Goal: Task Accomplishment & Management: Manage account settings

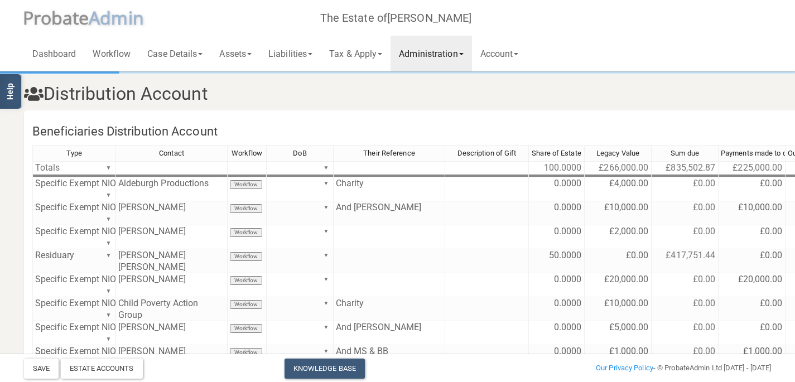
click at [96, 23] on span "A dmin" at bounding box center [116, 18] width 55 height 24
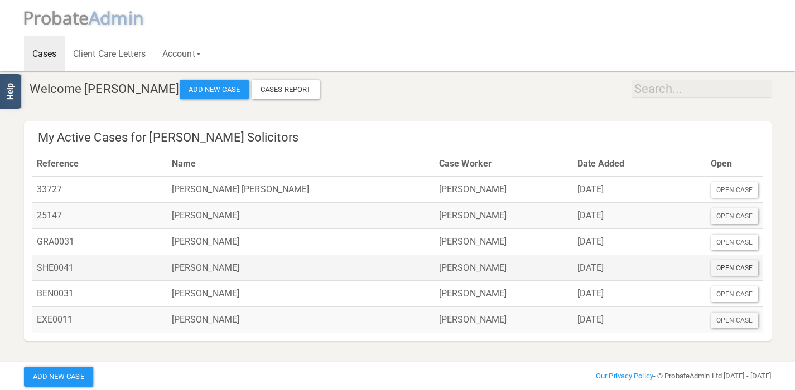
click at [733, 272] on div "Open Case" at bounding box center [735, 268] width 48 height 16
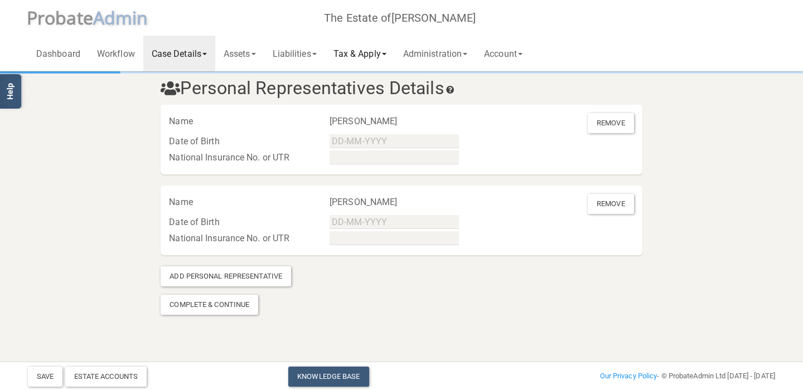
click at [364, 49] on link "Tax & Apply" at bounding box center [360, 54] width 70 height 36
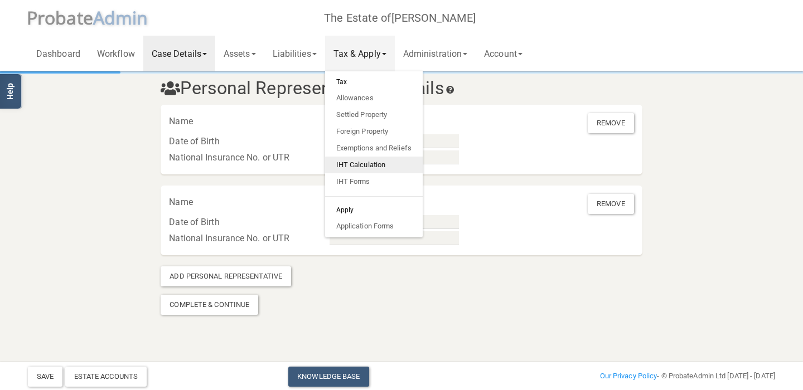
click at [378, 161] on link "IHT Calculation" at bounding box center [374, 165] width 98 height 17
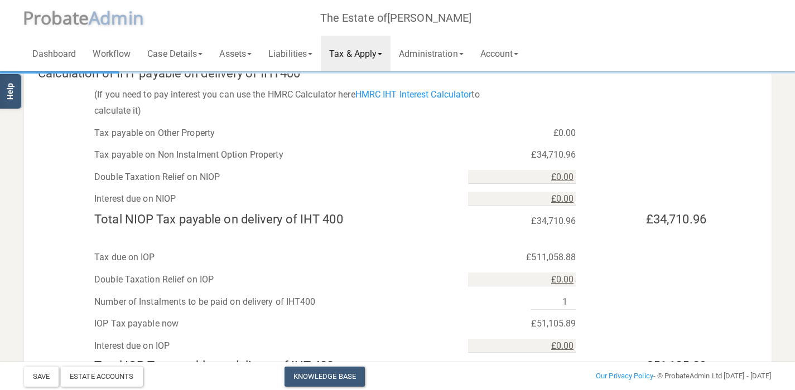
scroll to position [1007, 0]
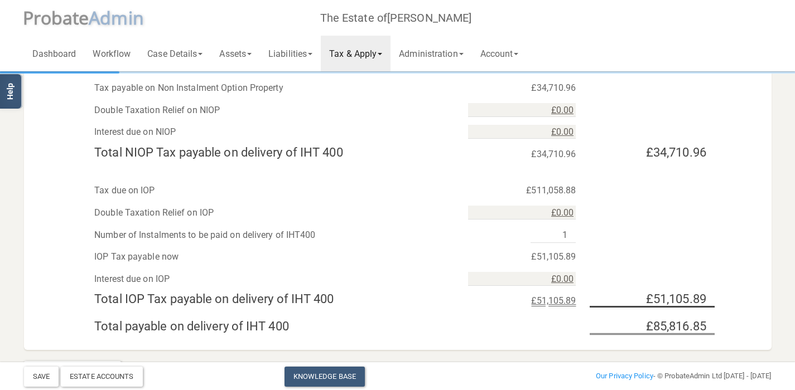
click at [698, 221] on div "Number of Instalments to be paid on delivery of IHT400 1" at bounding box center [397, 232] width 747 height 22
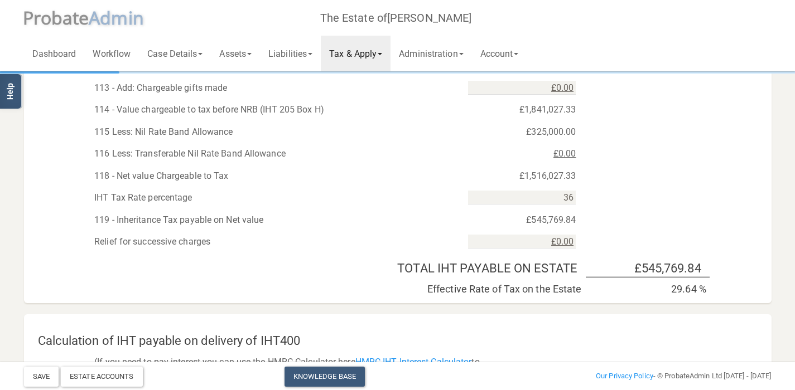
scroll to position [605, 0]
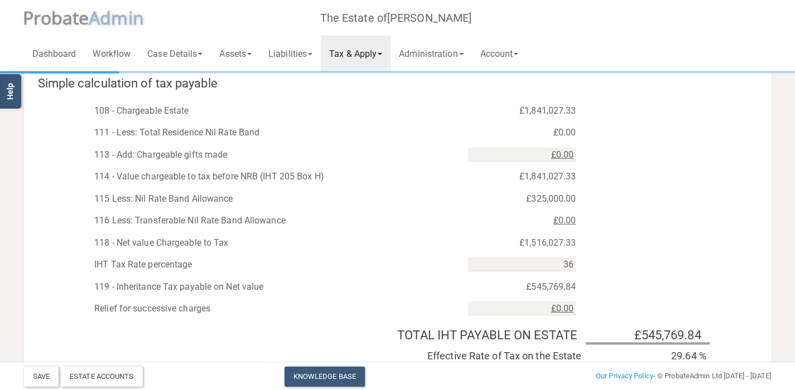
click at [58, 199] on div "115 Less: Nil Rate Band Allowance £325,000.00" at bounding box center [397, 196] width 747 height 22
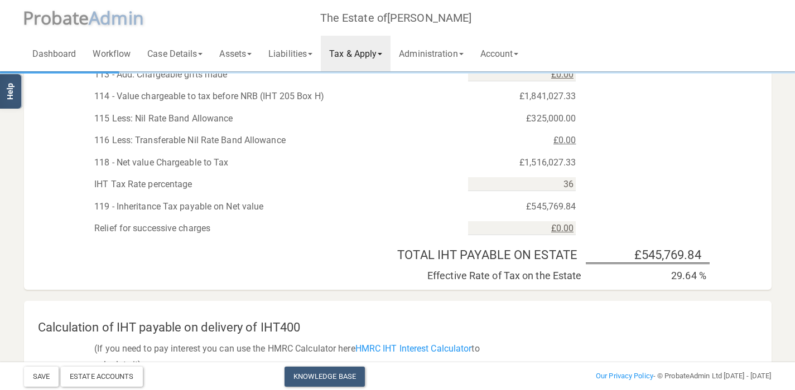
scroll to position [619, 0]
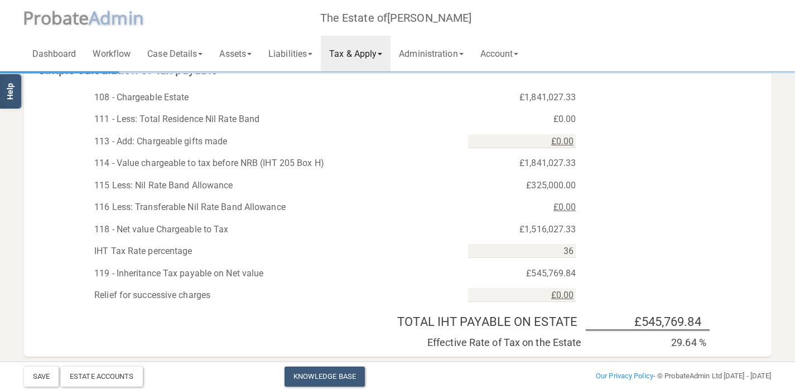
click at [718, 175] on div "115 Less: Nil Rate Band Allowance £325,000.00" at bounding box center [397, 183] width 747 height 22
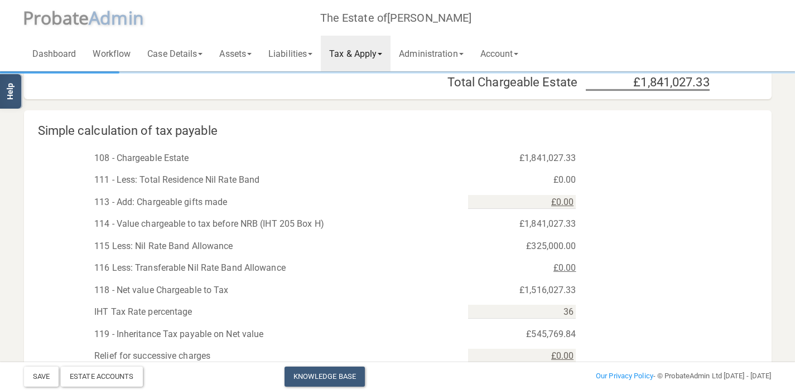
scroll to position [625, 0]
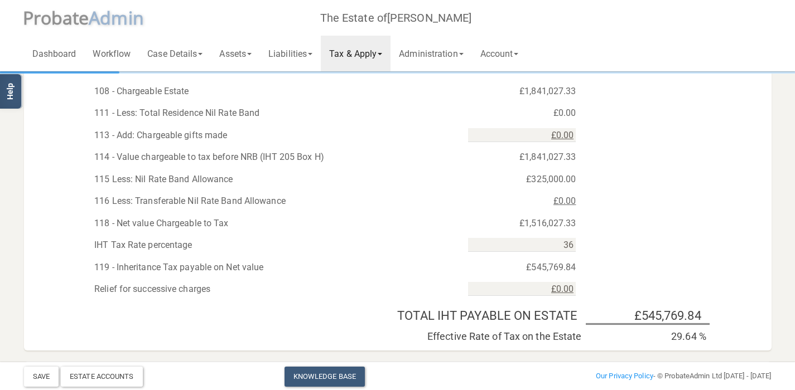
click at [746, 167] on div "115 Less: Nil Rate Band Allowance £325,000.00" at bounding box center [397, 177] width 747 height 22
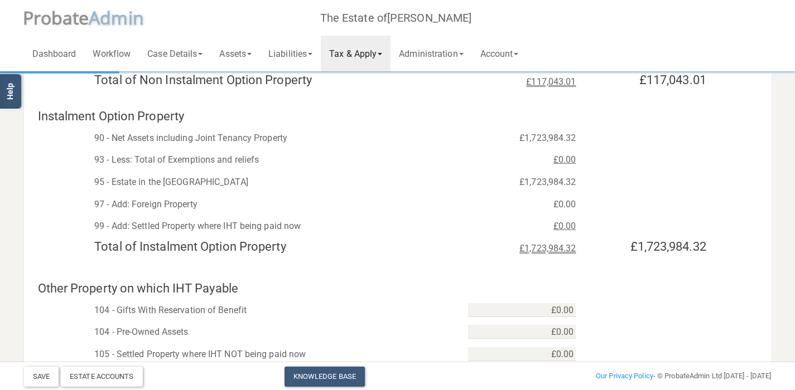
scroll to position [298, 0]
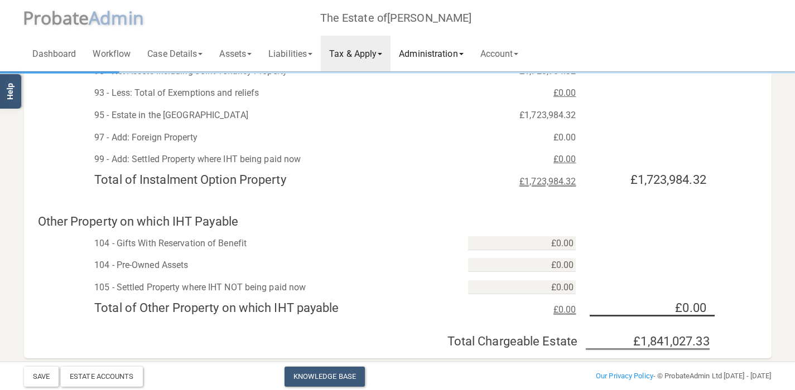
click at [433, 57] on link "Administration" at bounding box center [430, 54] width 81 height 36
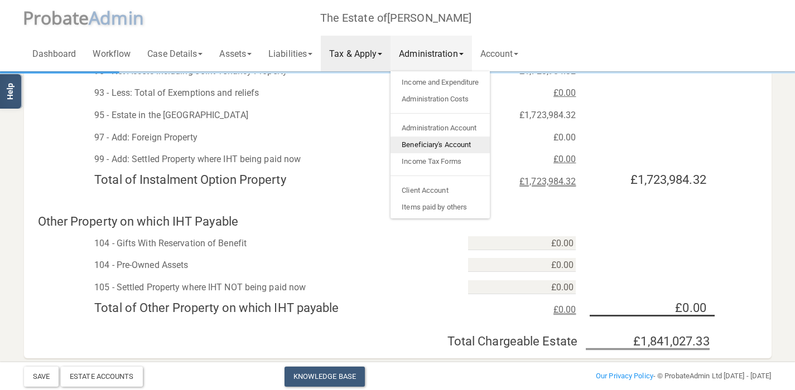
click at [433, 142] on link "Beneficiary's Account" at bounding box center [439, 145] width 99 height 17
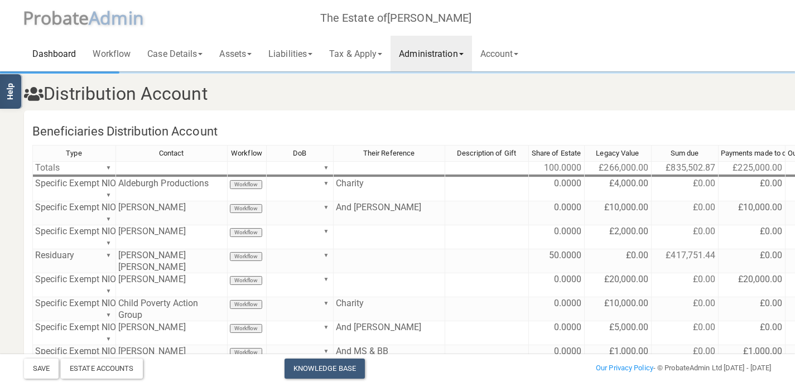
click at [73, 55] on link "Dashboard" at bounding box center [54, 54] width 61 height 36
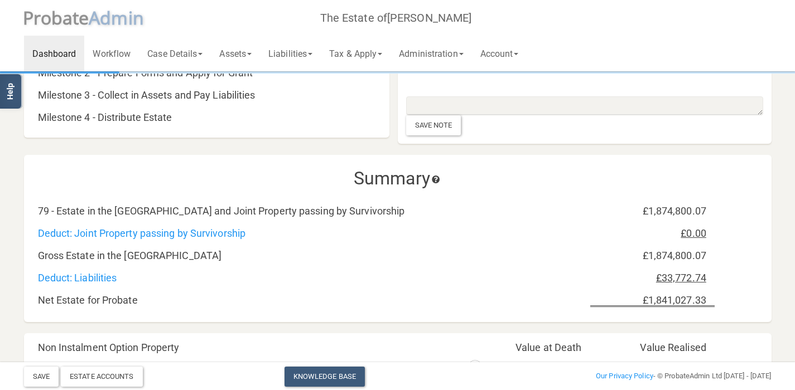
scroll to position [268, 0]
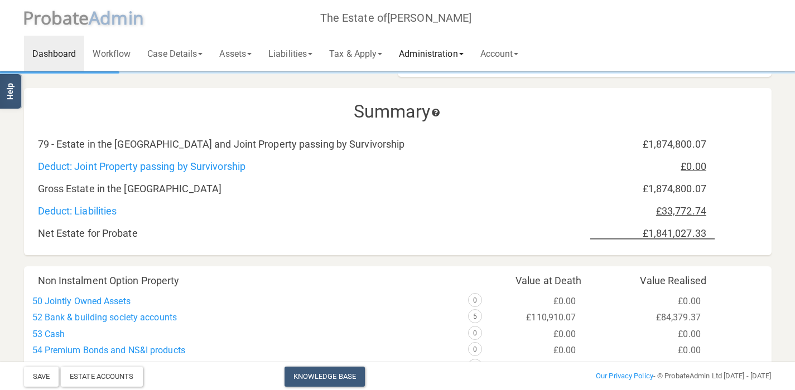
click at [436, 60] on link "Administration" at bounding box center [430, 54] width 81 height 36
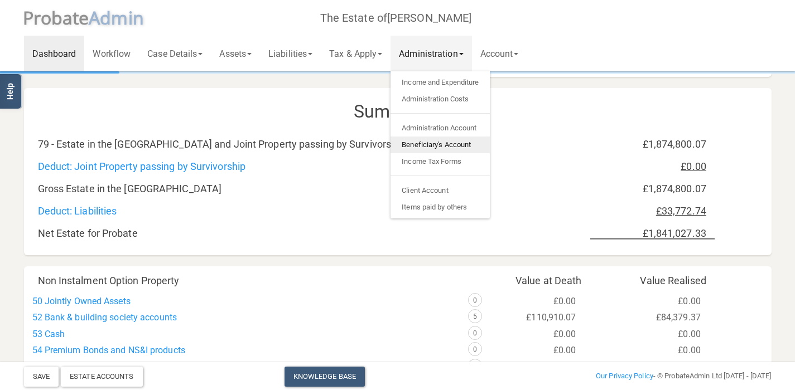
click at [449, 142] on link "Beneficiary's Account" at bounding box center [439, 145] width 99 height 17
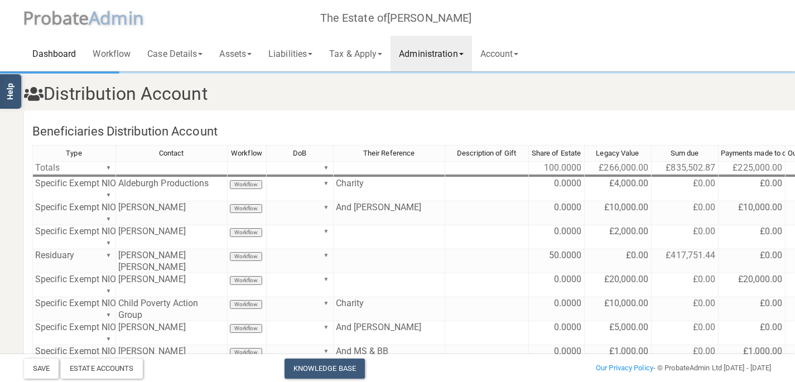
click at [46, 60] on link "Dashboard" at bounding box center [54, 54] width 61 height 36
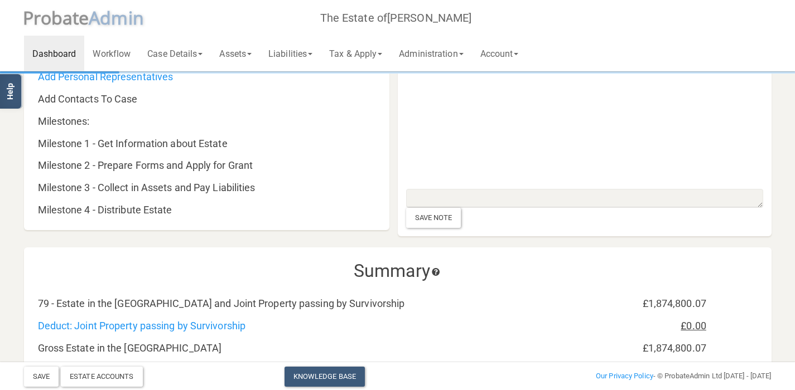
scroll to position [7, 0]
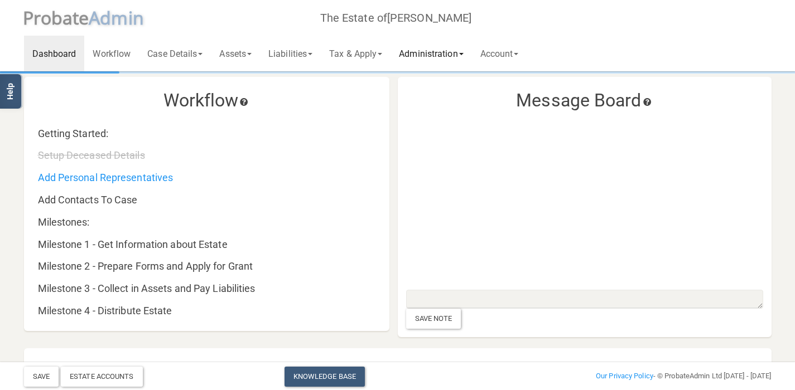
click at [442, 61] on link "Administration" at bounding box center [430, 54] width 81 height 36
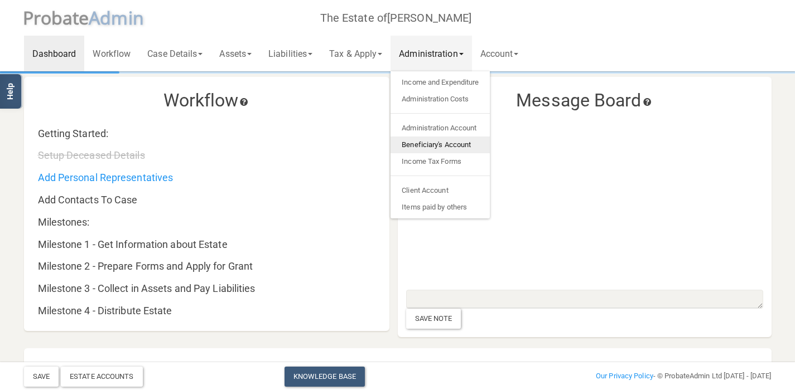
click at [441, 146] on link "Beneficiary's Account" at bounding box center [439, 145] width 99 height 17
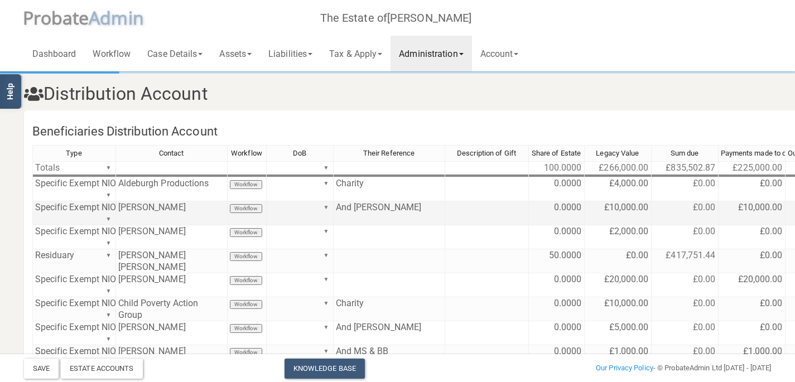
scroll to position [67, 0]
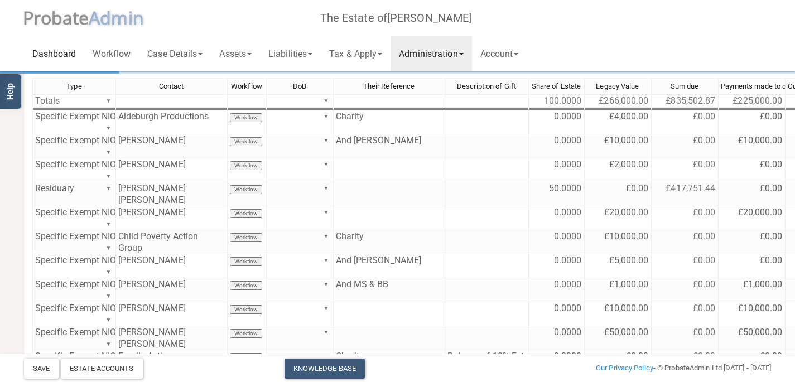
click at [56, 60] on link "Dashboard" at bounding box center [54, 54] width 61 height 36
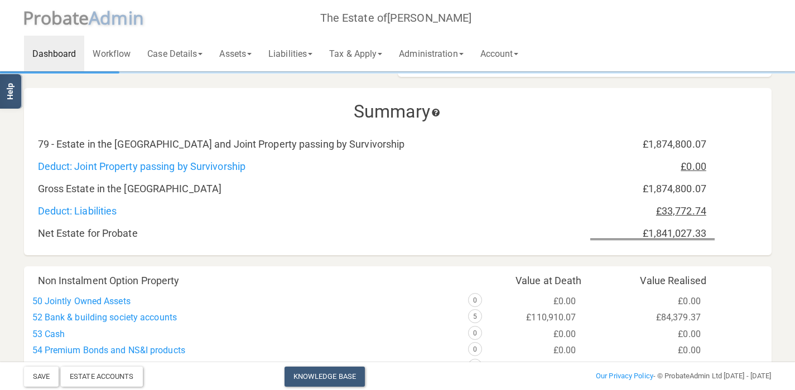
scroll to position [335, 0]
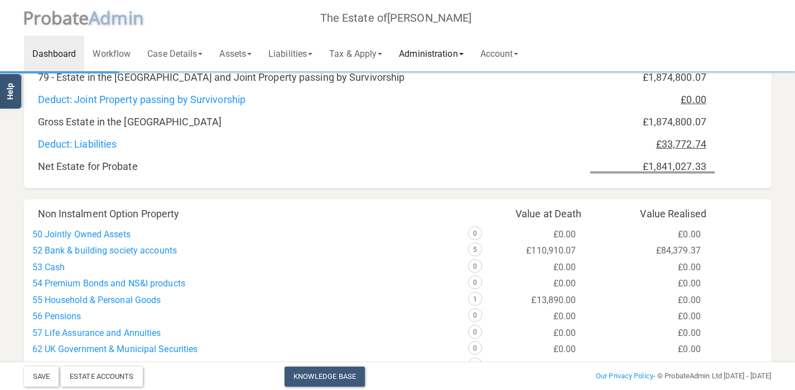
click at [420, 52] on link "Administration" at bounding box center [430, 54] width 81 height 36
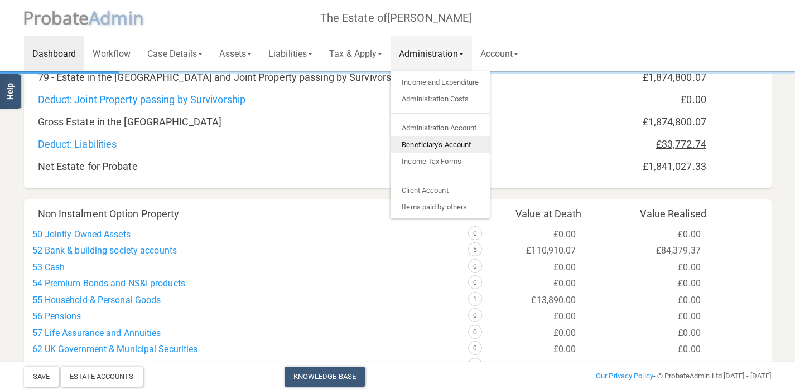
click at [432, 142] on link "Beneficiary's Account" at bounding box center [439, 145] width 99 height 17
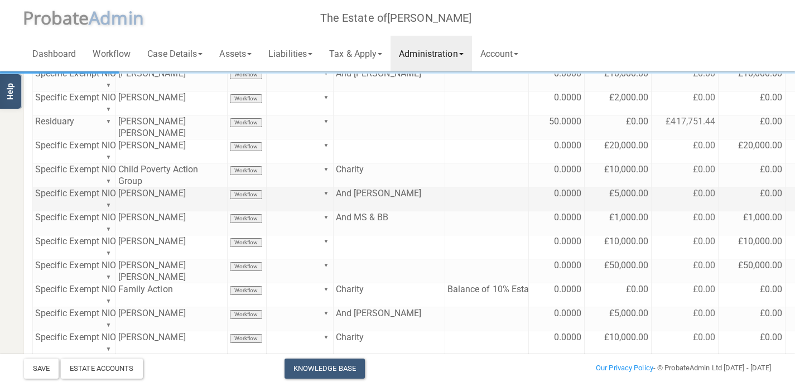
scroll to position [201, 0]
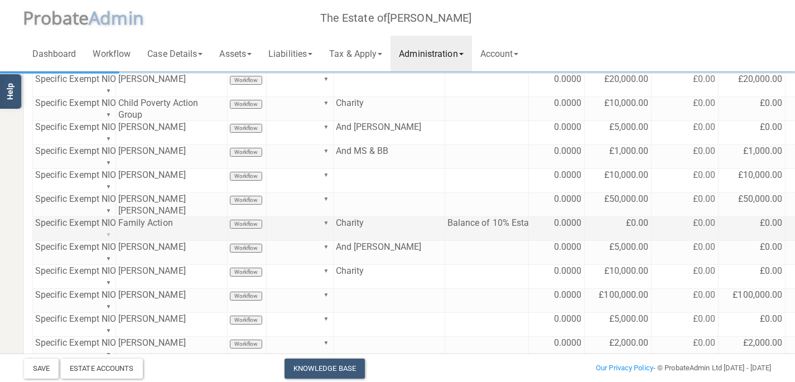
click at [108, 221] on div "Type Contact Workflow DoB Their Reference Description of Gift Share of Estate L…" at bounding box center [461, 188] width 859 height 489
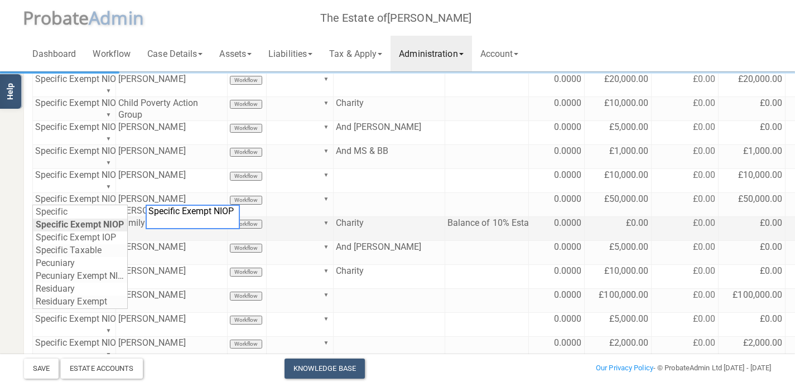
click at [426, 221] on td "Charity" at bounding box center [390, 229] width 112 height 24
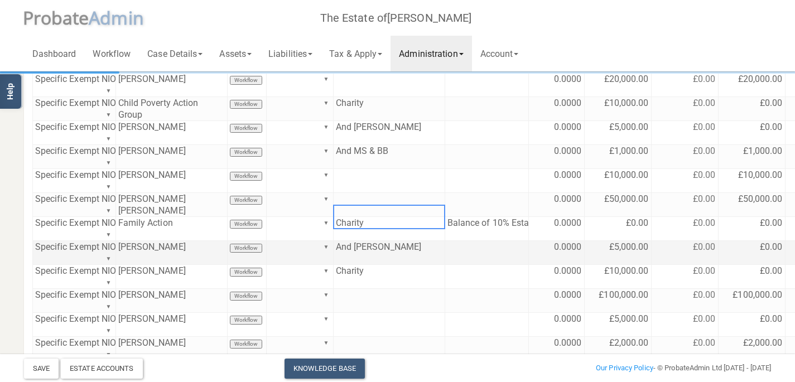
click at [466, 241] on td at bounding box center [487, 253] width 84 height 24
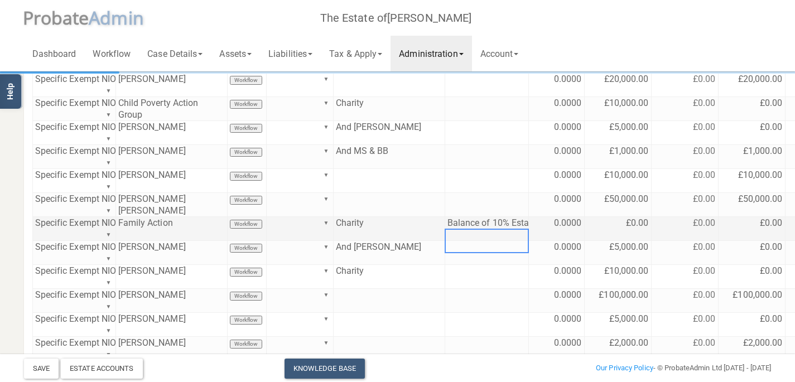
click at [620, 217] on td "£0.00" at bounding box center [617, 229] width 67 height 24
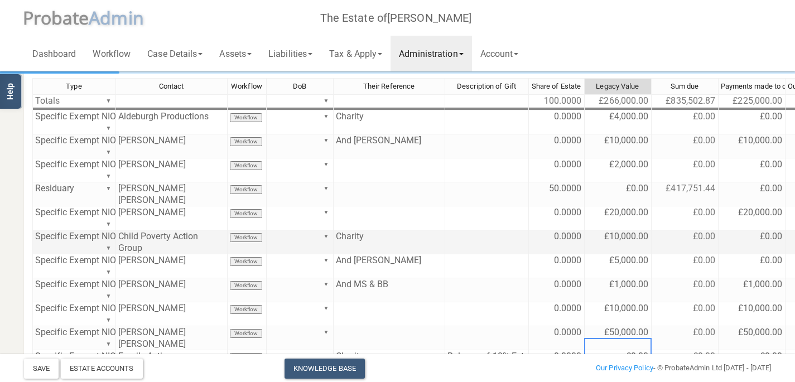
scroll to position [134, 0]
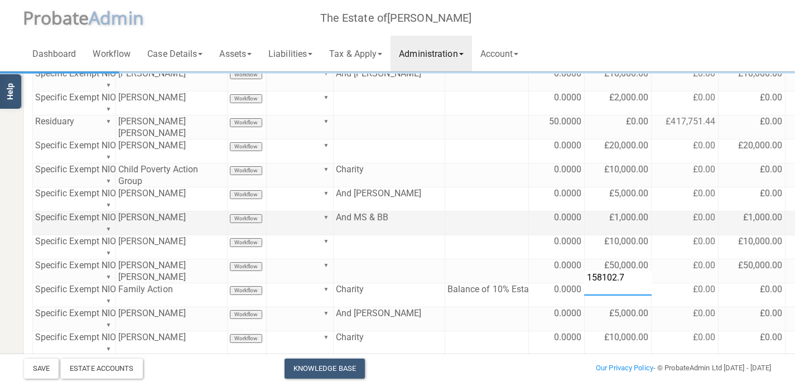
type textarea "158102.73"
click at [36, 370] on button "Save" at bounding box center [41, 369] width 35 height 20
click at [458, 54] on link "Administration" at bounding box center [430, 54] width 81 height 36
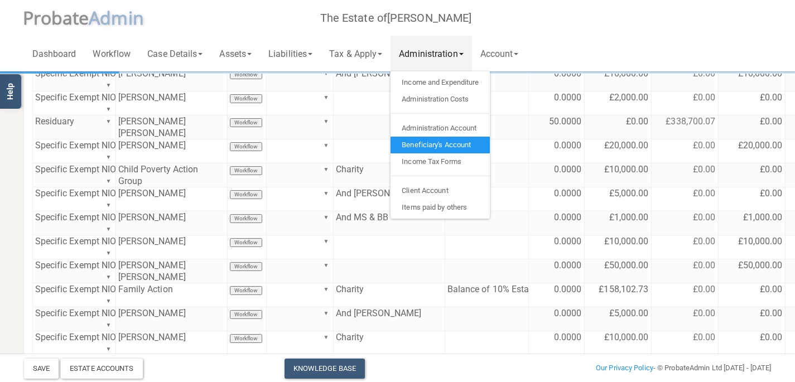
click at [435, 142] on link "Beneficiary's Account" at bounding box center [439, 145] width 99 height 17
click at [634, 45] on div "Dashboard Workflow Case Details Deceased & Case Details Personal Representative…" at bounding box center [397, 35] width 747 height 71
click at [439, 53] on link "Administration" at bounding box center [430, 54] width 81 height 36
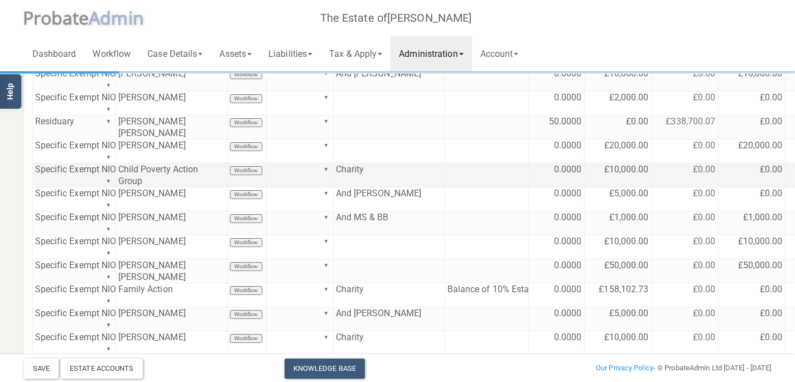
scroll to position [67, 0]
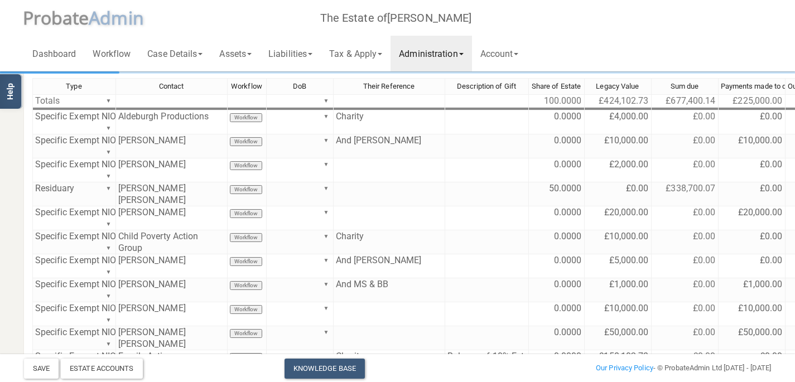
click at [637, 37] on div "Dashboard Workflow Case Details Deceased & Case Details Personal Representative…" at bounding box center [397, 35] width 747 height 71
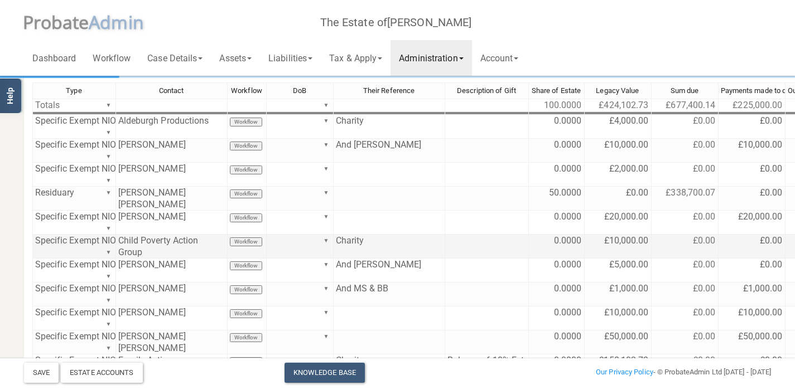
scroll to position [0, 0]
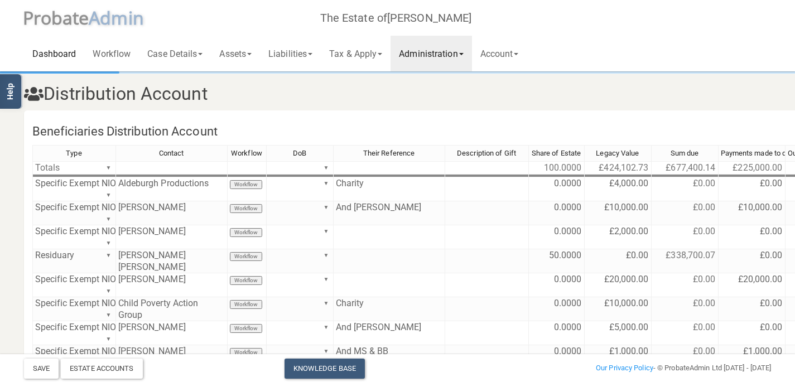
click at [55, 54] on link "Dashboard" at bounding box center [54, 54] width 61 height 36
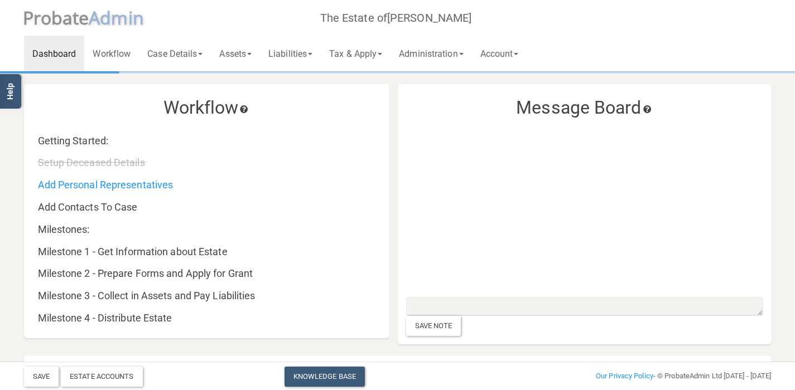
click at [278, 173] on div "Add Personal Representatives" at bounding box center [212, 179] width 365 height 22
click at [442, 57] on link "Administration" at bounding box center [430, 54] width 81 height 36
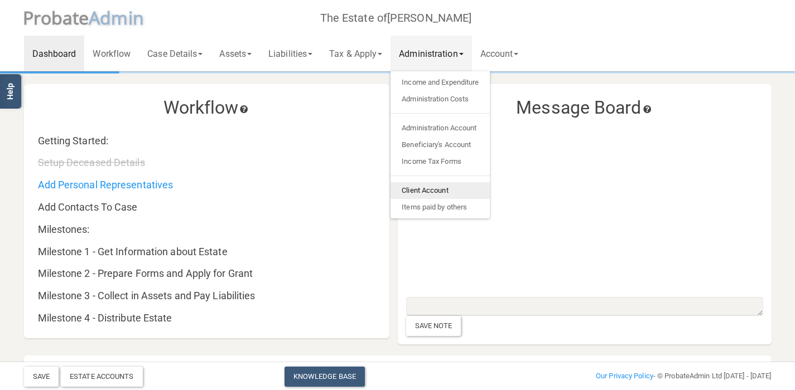
click at [438, 191] on link "Client Account" at bounding box center [439, 190] width 99 height 17
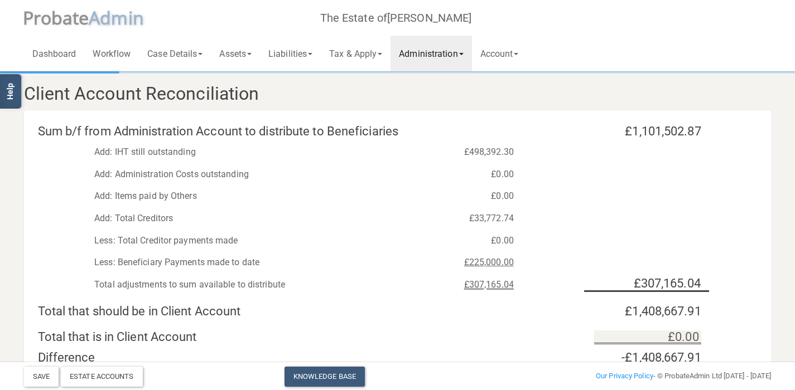
click at [438, 50] on link "Administration" at bounding box center [430, 54] width 81 height 36
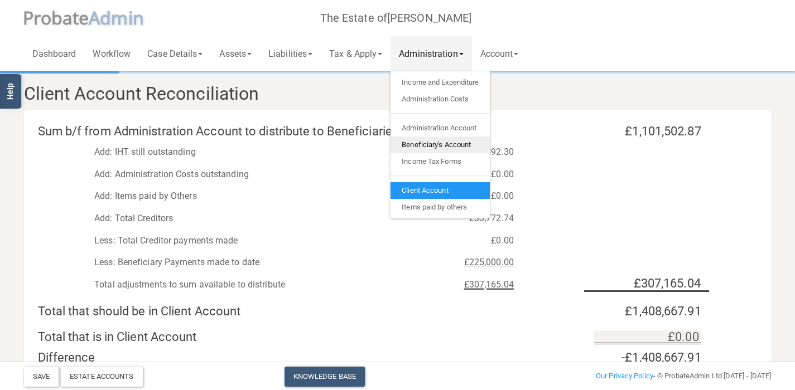
click at [452, 147] on link "Beneficiary's Account" at bounding box center [439, 145] width 99 height 17
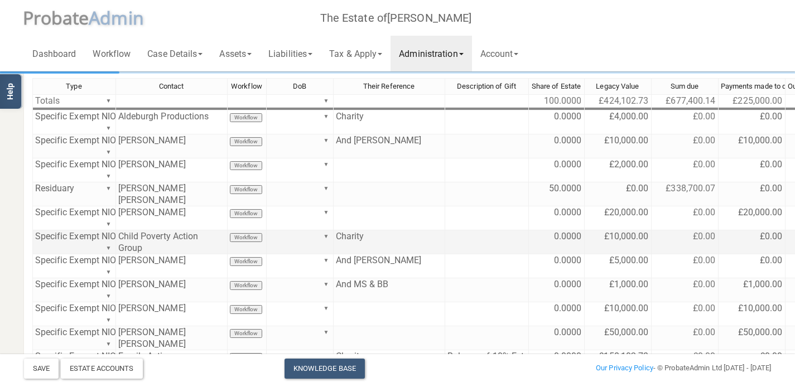
scroll to position [134, 0]
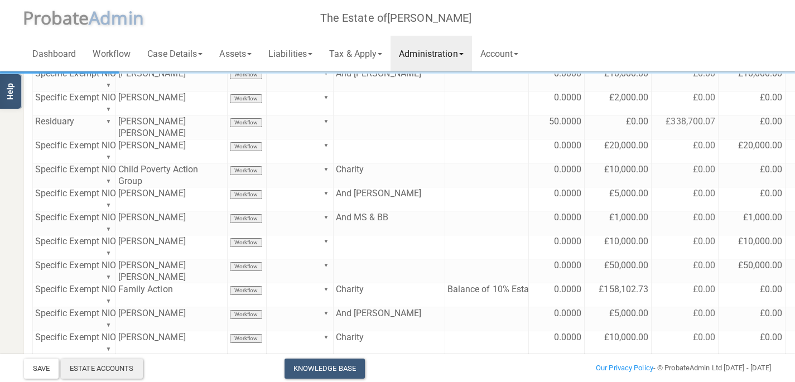
click at [96, 370] on div "Estate Accounts" at bounding box center [102, 369] width 82 height 20
click at [438, 57] on link "Administration" at bounding box center [430, 54] width 81 height 36
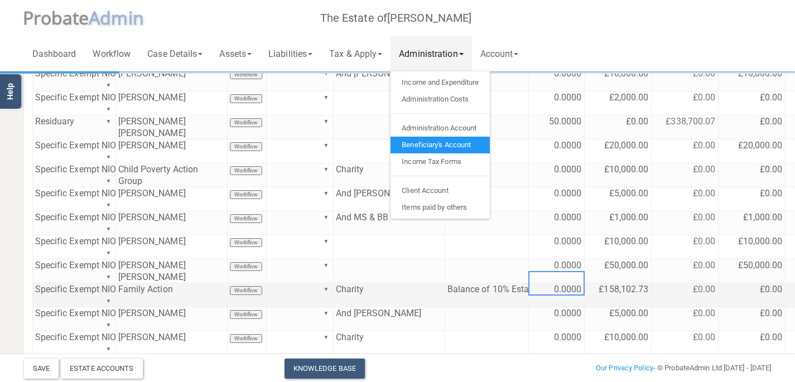
click at [550, 286] on td "0.0000" at bounding box center [557, 295] width 56 height 24
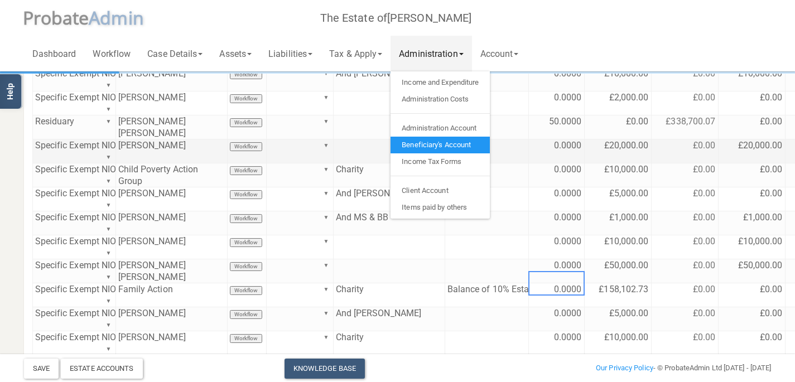
click at [625, 42] on div "Dashboard Workflow Case Details Deceased & Case Details Personal Representative…" at bounding box center [397, 35] width 747 height 71
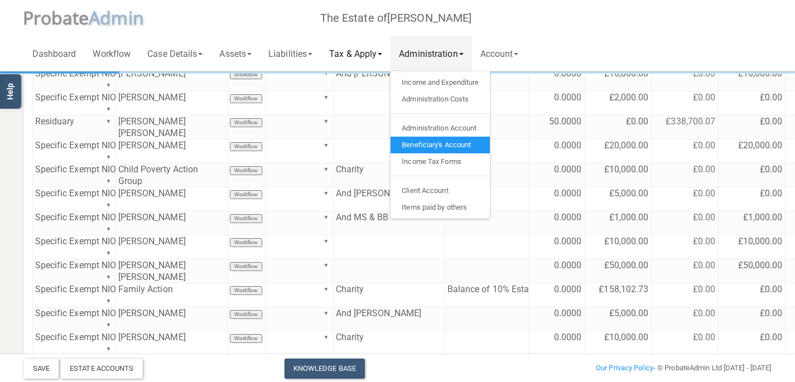
click at [375, 55] on link "Tax & Apply" at bounding box center [356, 54] width 70 height 36
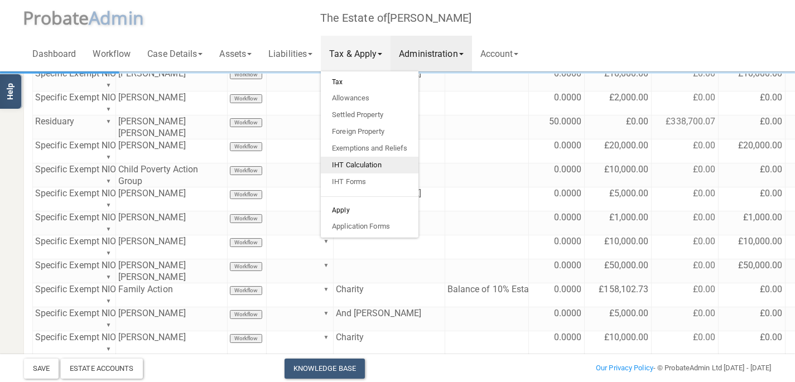
click at [368, 157] on link "IHT Calculation" at bounding box center [370, 165] width 98 height 17
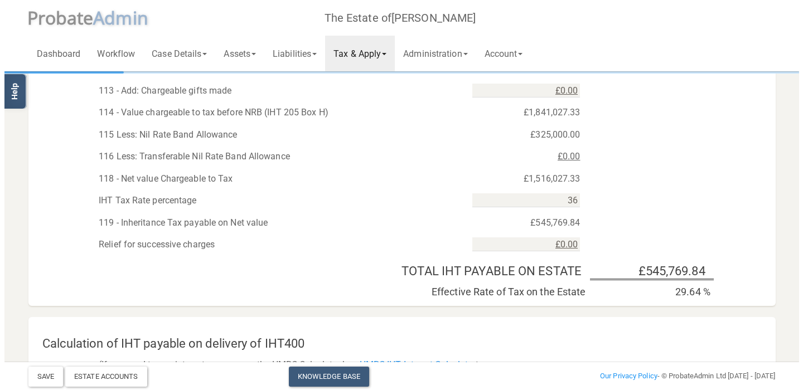
scroll to position [736, 0]
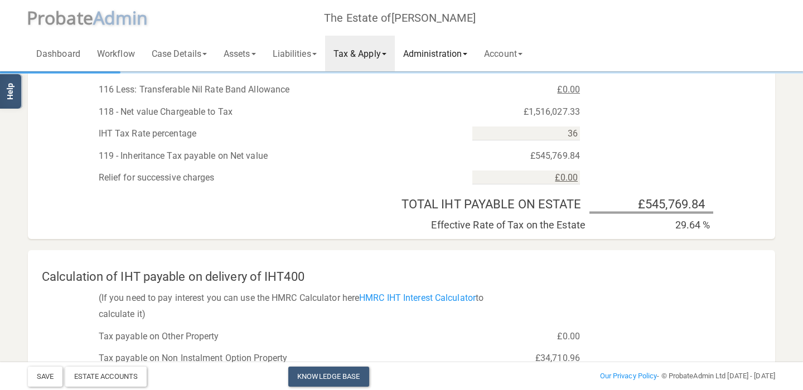
click at [452, 52] on link "Administration" at bounding box center [435, 54] width 81 height 36
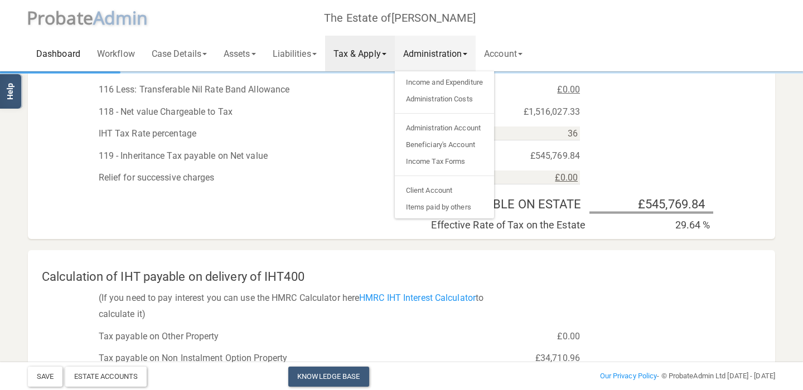
click at [54, 55] on link "Dashboard" at bounding box center [58, 54] width 61 height 36
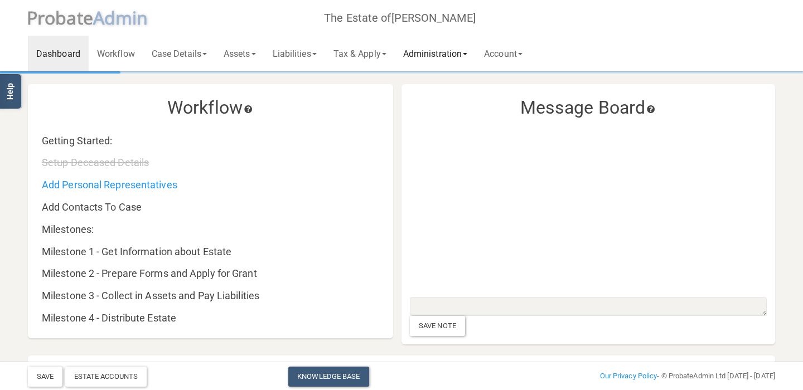
click at [441, 52] on link "Administration" at bounding box center [435, 54] width 81 height 36
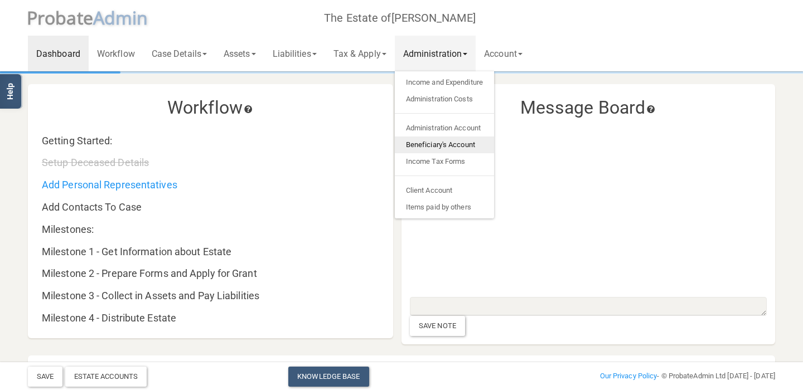
click at [427, 143] on link "Beneficiary's Account" at bounding box center [444, 145] width 99 height 17
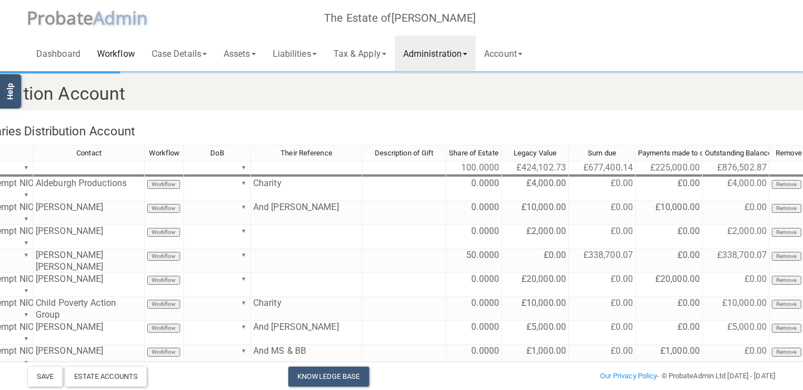
scroll to position [0, 86]
click at [67, 54] on link "Dashboard" at bounding box center [58, 54] width 61 height 36
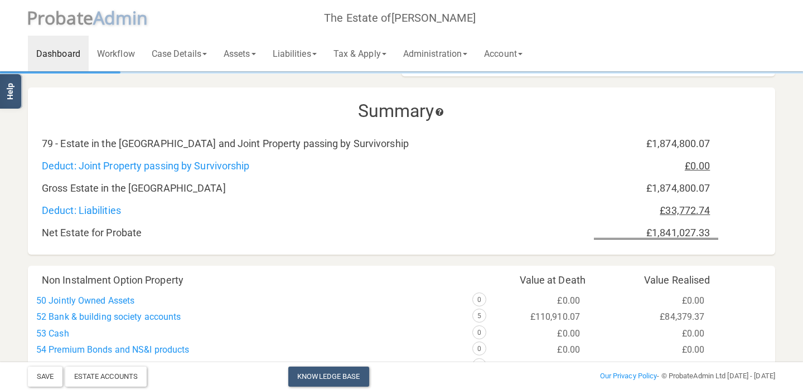
scroll to position [268, 0]
click at [223, 202] on div "Deduct: Liabilities £33,772.74" at bounding box center [406, 205] width 747 height 22
click at [96, 205] on link "Deduct: Liabilities" at bounding box center [81, 211] width 79 height 12
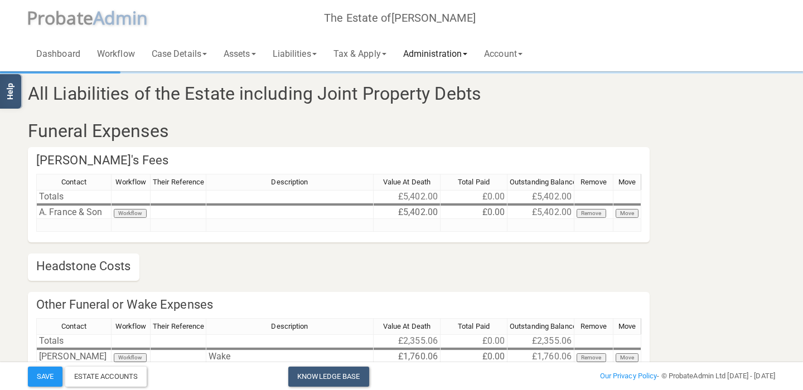
click at [429, 52] on link "Administration" at bounding box center [435, 54] width 81 height 36
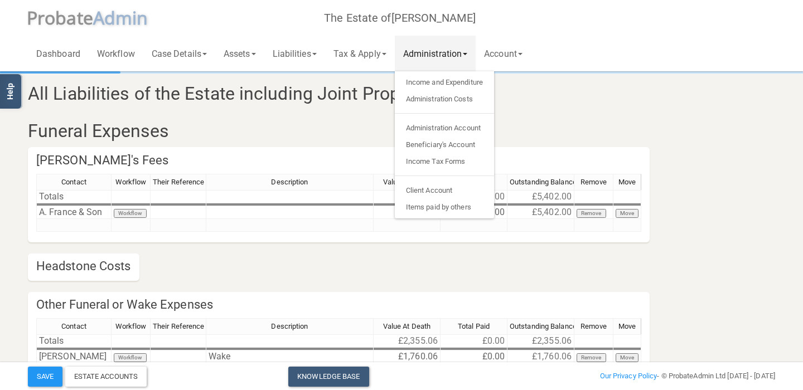
click at [278, 99] on h3 "All Liabilities of the Estate including Joint Property Debts" at bounding box center [338, 94] width 637 height 20
click at [264, 95] on h3 "All Liabilities of the Estate including Joint Property Debts" at bounding box center [338, 94] width 637 height 20
click at [284, 95] on h3 "All Liabilities of the Estate including Joint Property Debts" at bounding box center [338, 94] width 637 height 20
click at [459, 50] on link "Administration" at bounding box center [435, 54] width 81 height 36
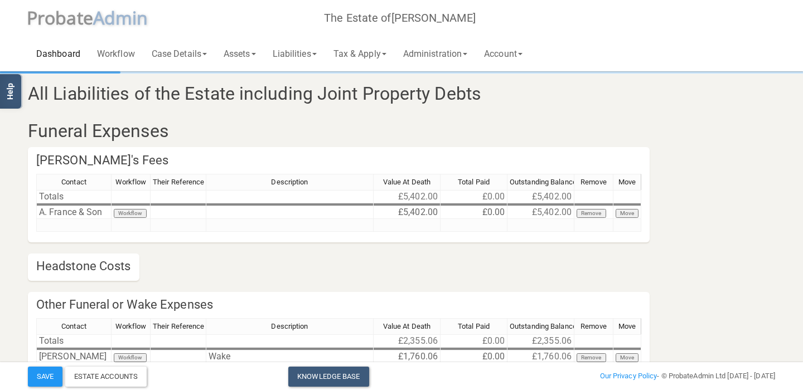
click at [50, 52] on link "Dashboard" at bounding box center [58, 54] width 61 height 36
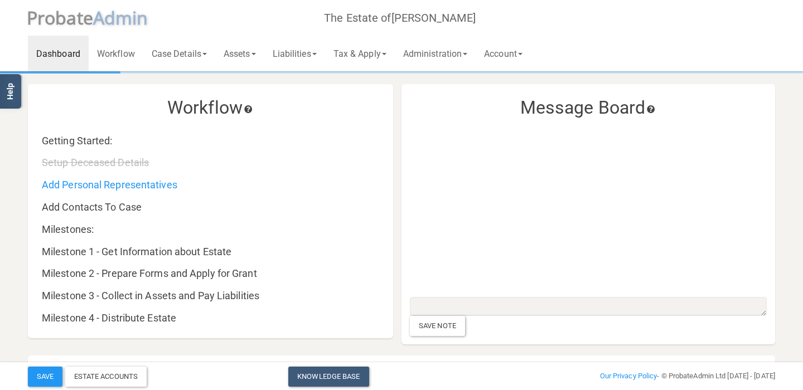
click at [398, 104] on div "Getting Started:" at bounding box center [215, 120] width 365 height 53
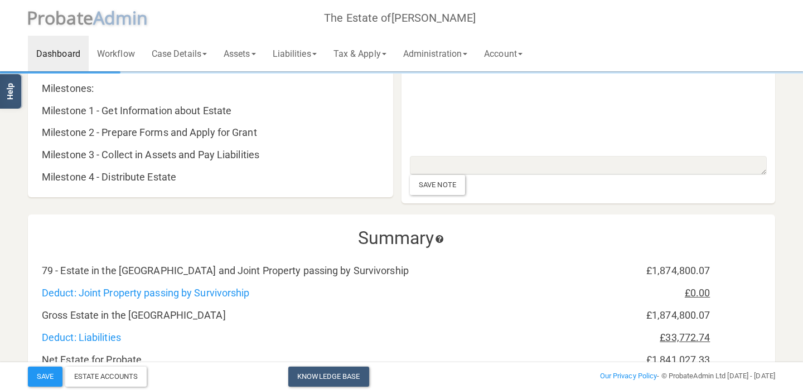
scroll to position [149, 0]
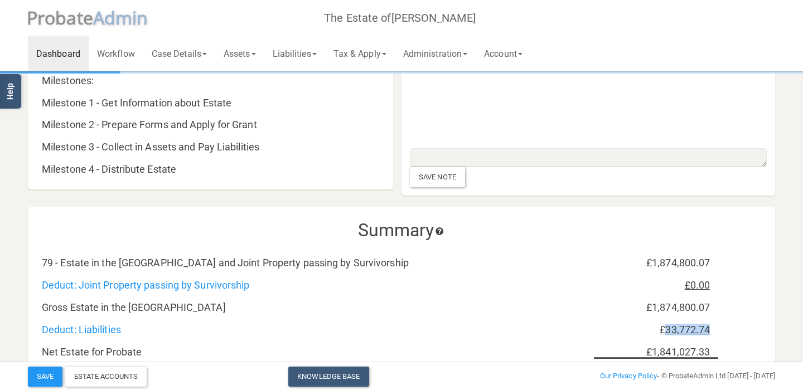
drag, startPoint x: 716, startPoint y: 329, endPoint x: 665, endPoint y: 325, distance: 51.5
click at [665, 325] on div "£33,772.74" at bounding box center [656, 330] width 124 height 11
copy div "33,772.74"
drag, startPoint x: 723, startPoint y: 268, endPoint x: 653, endPoint y: 262, distance: 71.1
click at [653, 262] on h5 "79 - Estate in the UK and Joint Property passing by Survivorship £1,874,800.07 …" at bounding box center [407, 287] width 731 height 143
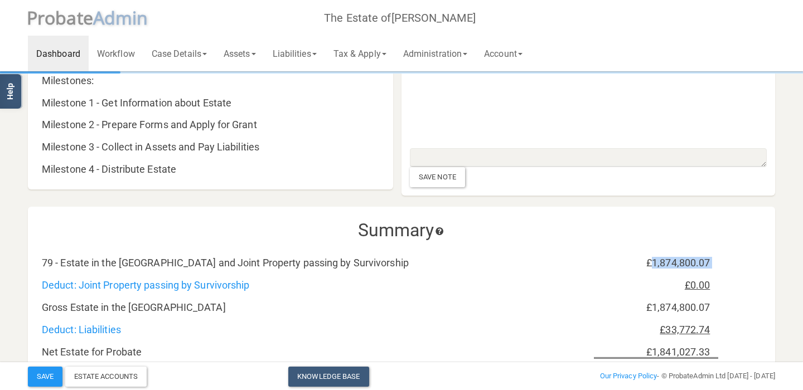
copy h5 "1,874,800.07"
